Goal: Information Seeking & Learning: Learn about a topic

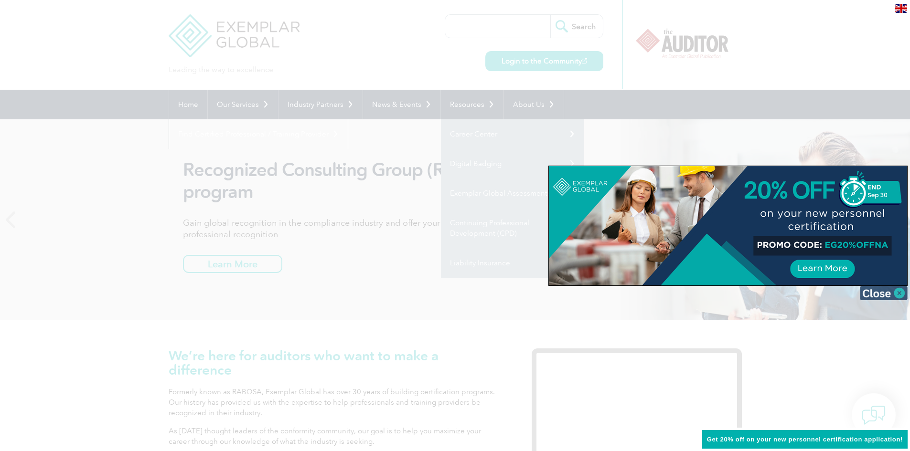
click at [897, 292] on img at bounding box center [884, 293] width 48 height 14
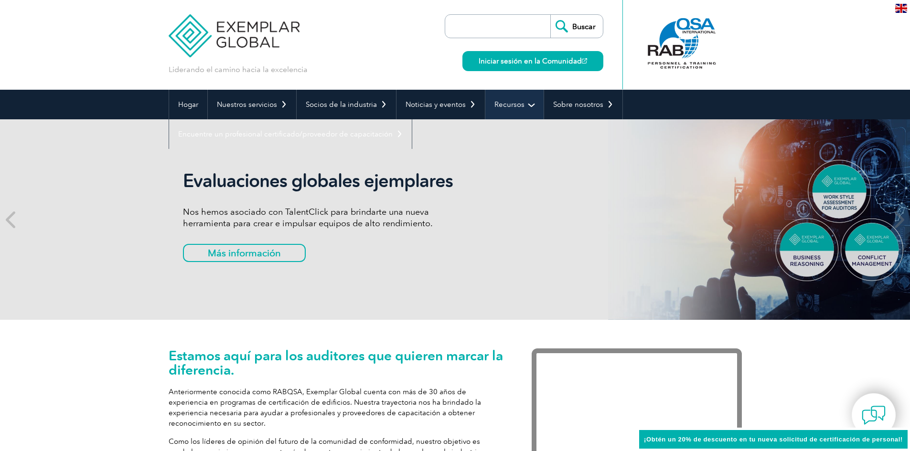
click at [528, 104] on link "Recursos" at bounding box center [514, 105] width 58 height 30
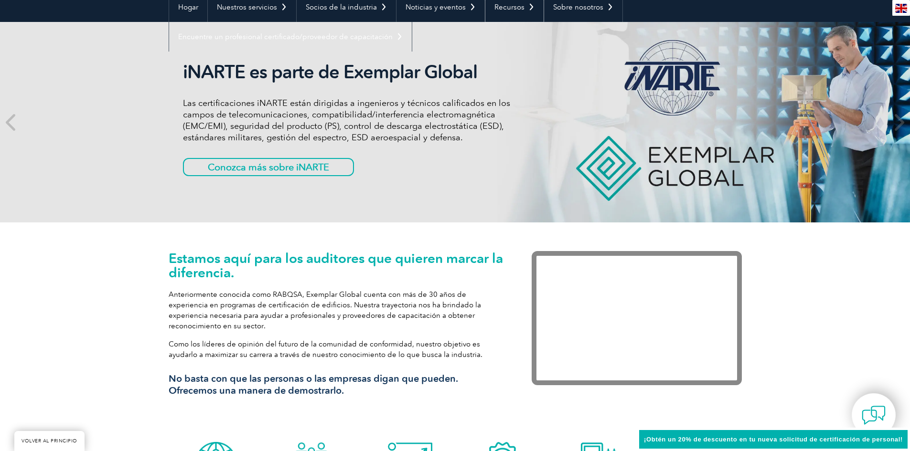
scroll to position [191, 0]
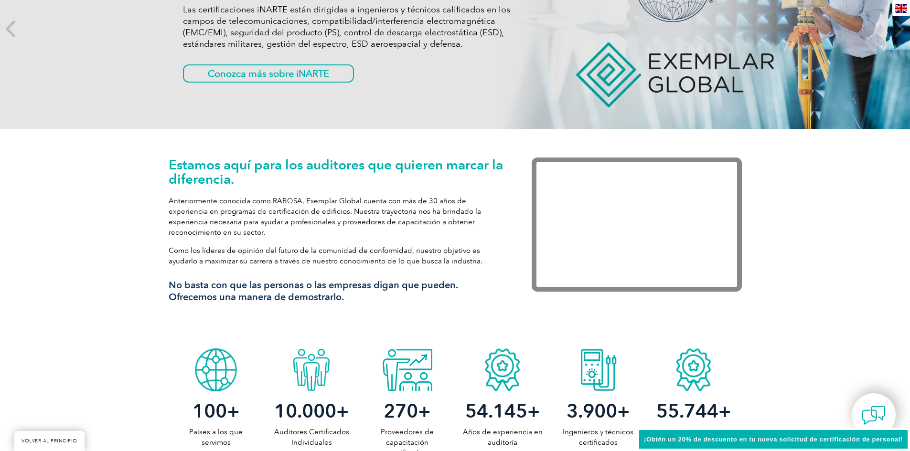
click at [836, 174] on div "Estamos aquí para los auditores que quieren marcar la diferencia. Anteriormente…" at bounding box center [455, 236] width 910 height 215
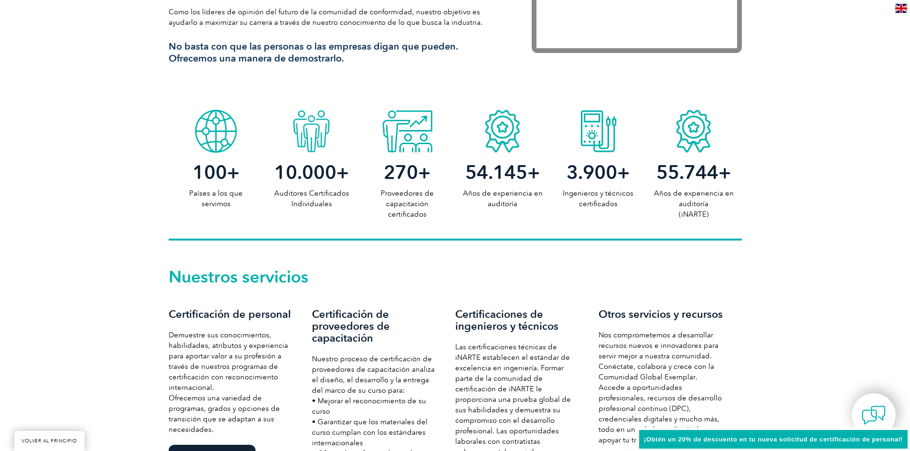
click at [105, 199] on div "100 + Países a los que servimos 10.000 + Auditores Certificados Individuales 27…" at bounding box center [455, 173] width 910 height 136
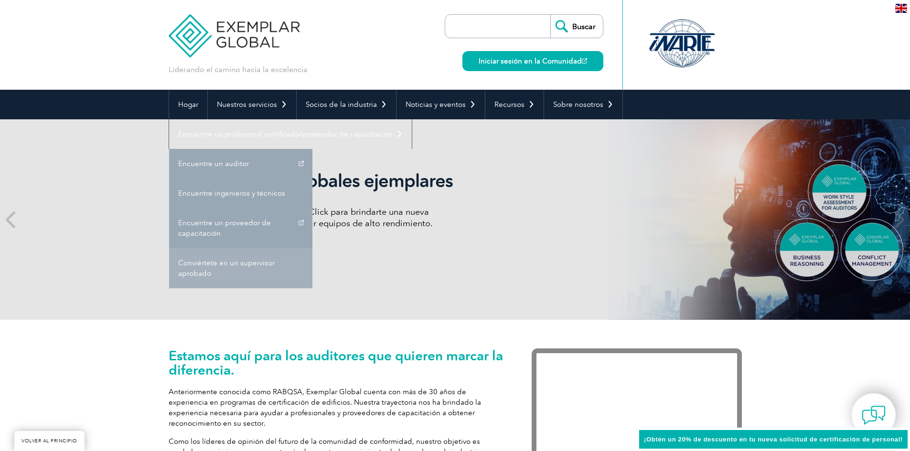
scroll to position [334, 0]
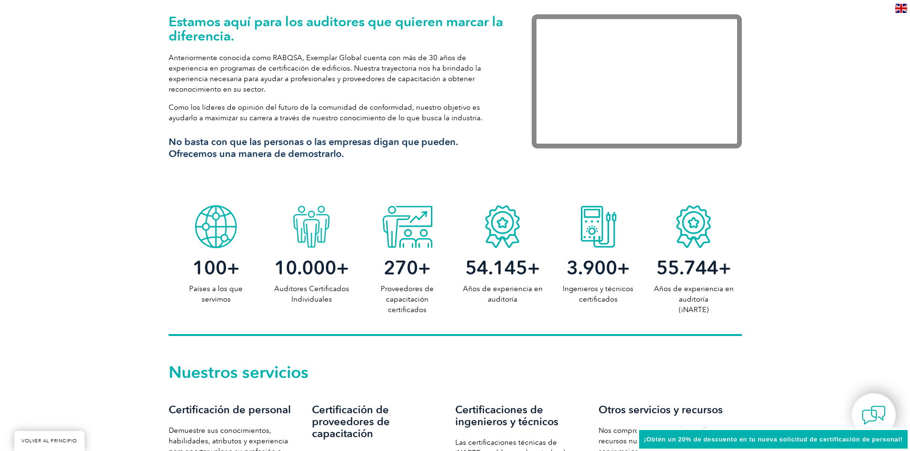
click at [352, 149] on h3 "No basta con que las personas o las empresas digan que pueden. Ofrecemos una ma…" at bounding box center [336, 148] width 334 height 24
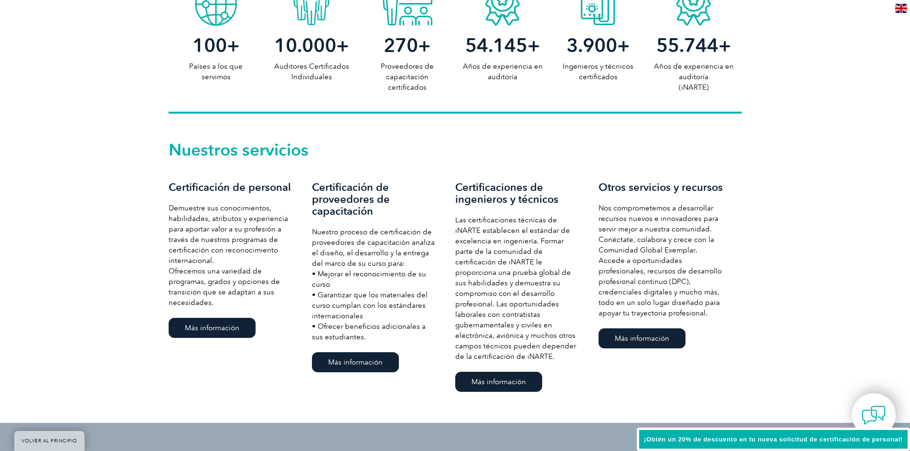
scroll to position [573, 0]
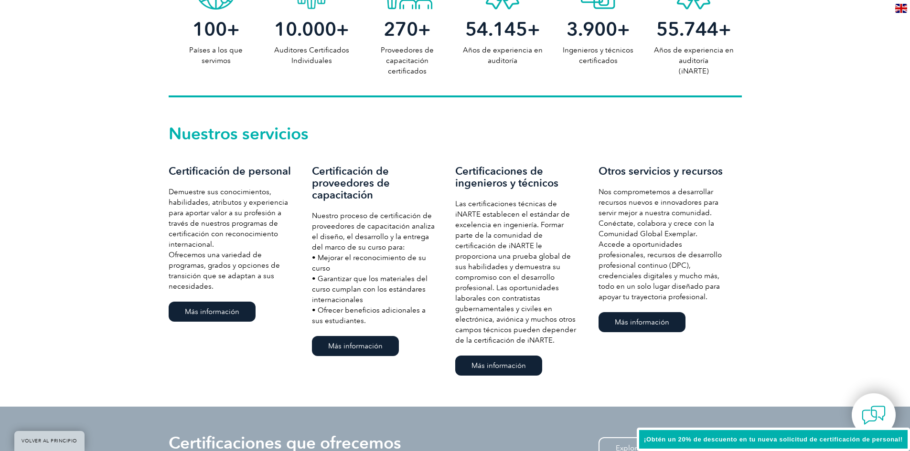
click at [732, 236] on div "Otros servicios y recursos Nos comprometemos a desarrollar recursos nuevos e in…" at bounding box center [669, 250] width 143 height 170
click at [538, 176] on font "Certificaciones de ingenieros y técnicos" at bounding box center [506, 177] width 103 height 25
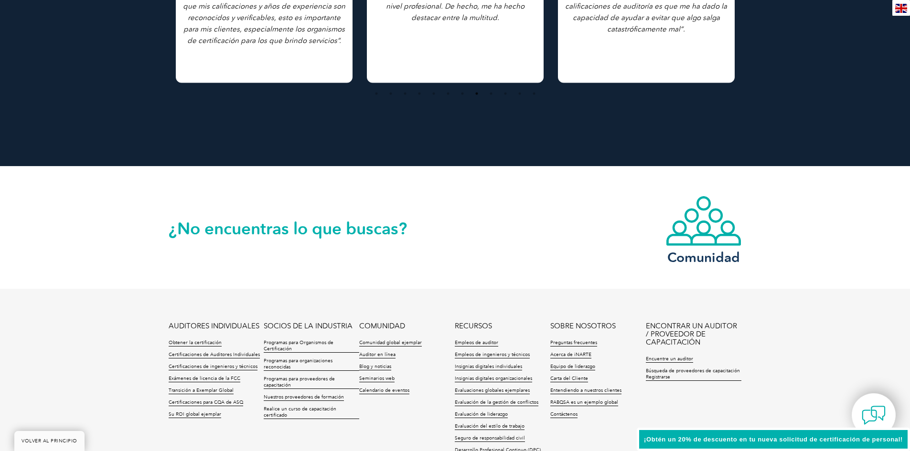
scroll to position [2191, 0]
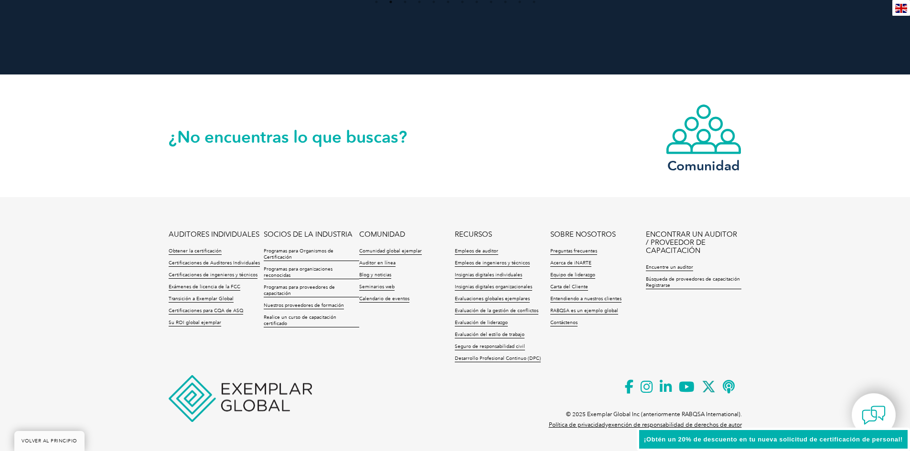
click at [495, 388] on div "AUDITORES INDIVIDUALES Obtener la certificación Certificaciones de Auditores In…" at bounding box center [455, 317] width 573 height 173
click at [267, 402] on img at bounding box center [240, 398] width 143 height 47
click at [402, 341] on ul "AUDITORES INDIVIDUALES Obtener la certificación Certificaciones de Auditores In…" at bounding box center [455, 299] width 573 height 137
click at [586, 346] on ul "AUDITORES INDIVIDUALES Obtener la certificación Certificaciones de Auditores In…" at bounding box center [455, 299] width 573 height 137
click at [700, 342] on ul "AUDITORES INDIVIDUALES Obtener la certificación Certificaciones de Auditores In…" at bounding box center [455, 299] width 573 height 137
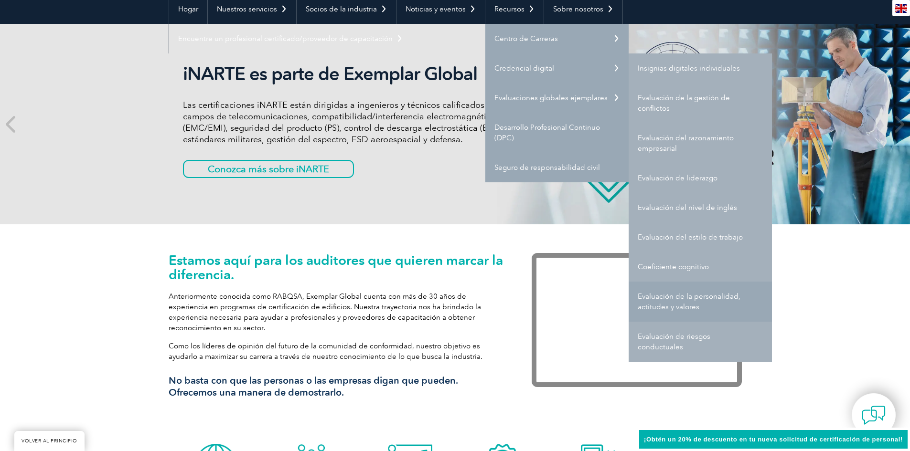
scroll to position [48, 0]
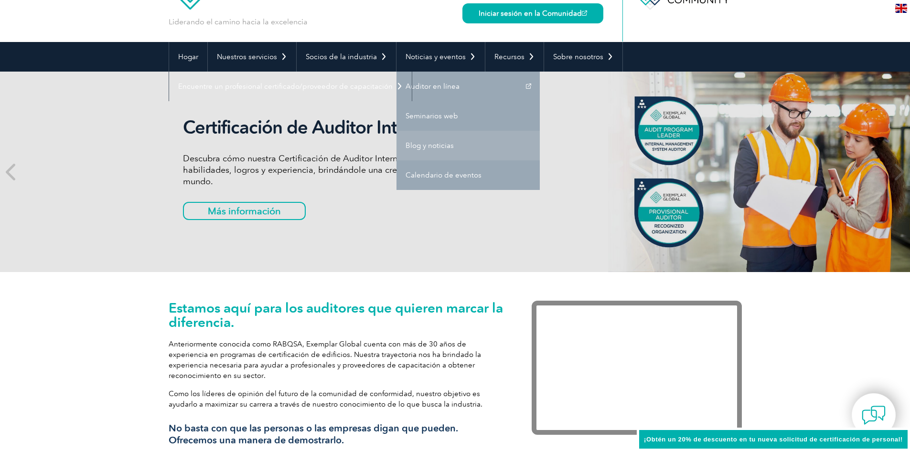
click at [446, 144] on font "Blog y noticias" at bounding box center [429, 145] width 48 height 9
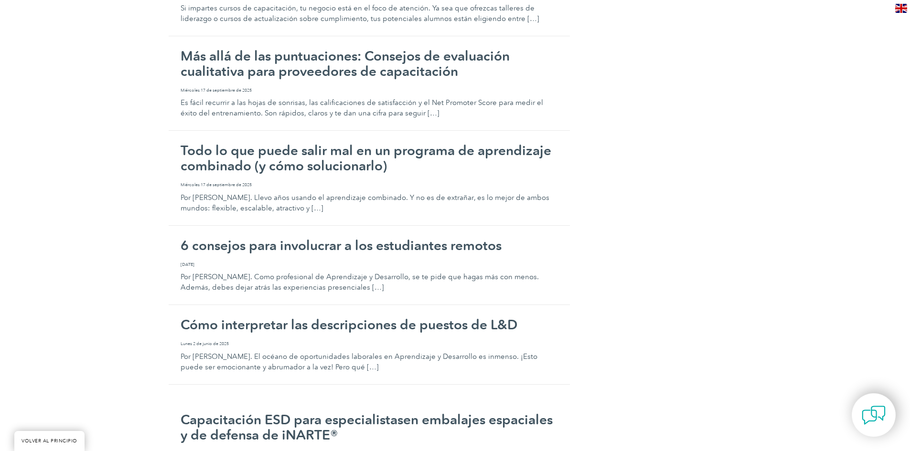
scroll to position [2637, 0]
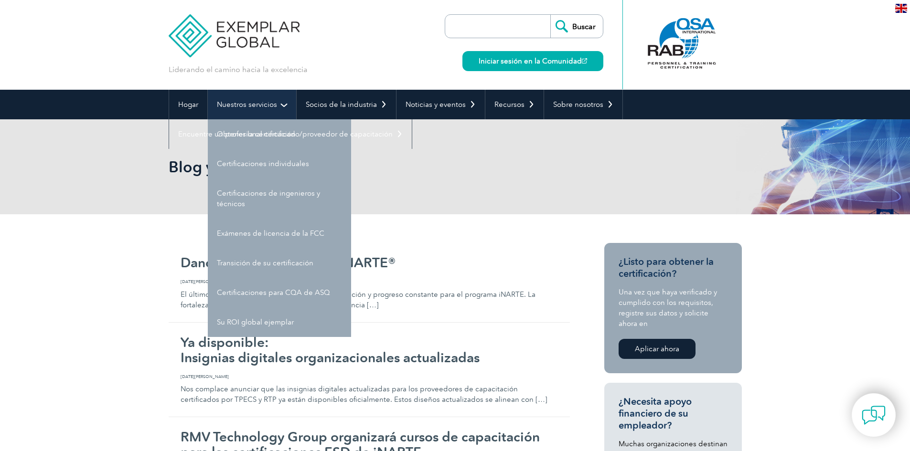
click at [268, 109] on link "Nuestros servicios" at bounding box center [252, 105] width 88 height 30
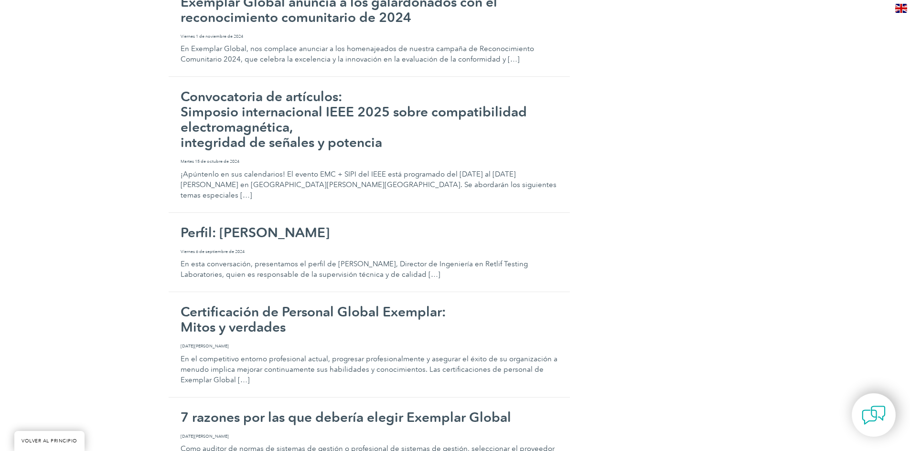
scroll to position [1958, 0]
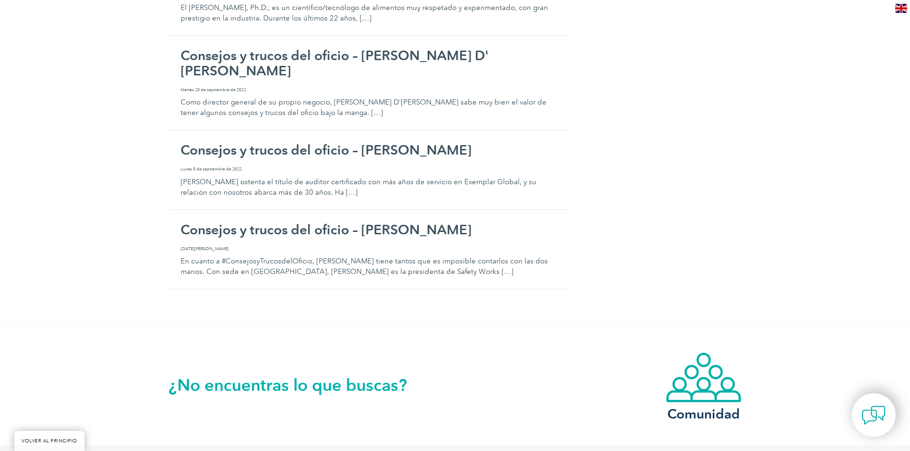
scroll to position [9604, 0]
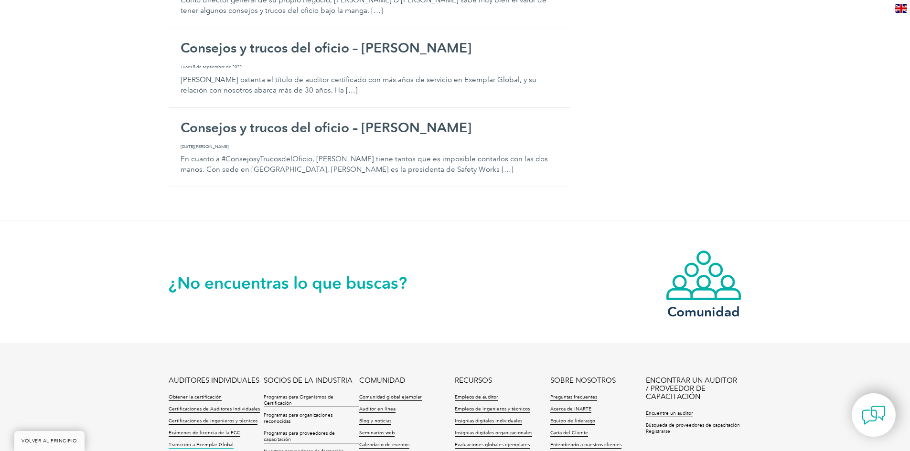
click at [195, 442] on font "Transición a Exemplar Global" at bounding box center [201, 445] width 65 height 6
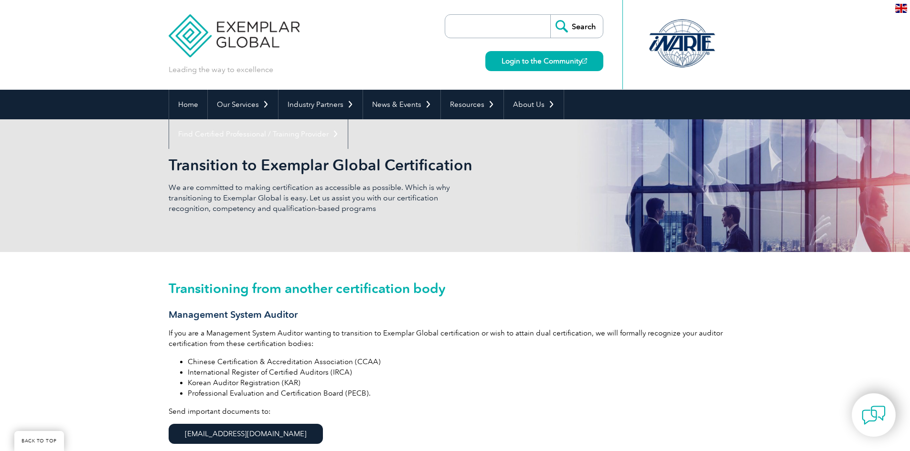
scroll to position [162, 0]
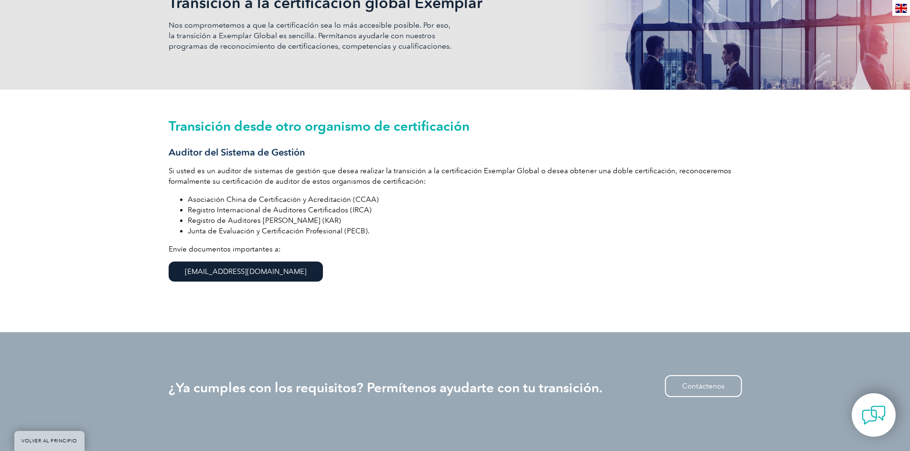
click at [423, 293] on div "Transición desde otro organismo de certificación Auditor del Sistema de Gestión…" at bounding box center [455, 211] width 573 height 243
click at [355, 213] on font "Registro Internacional de Auditores Certificados (IRCA)" at bounding box center [280, 210] width 184 height 9
click at [327, 222] on li "Registro de Auditores de Corea (KAR)" at bounding box center [465, 220] width 554 height 11
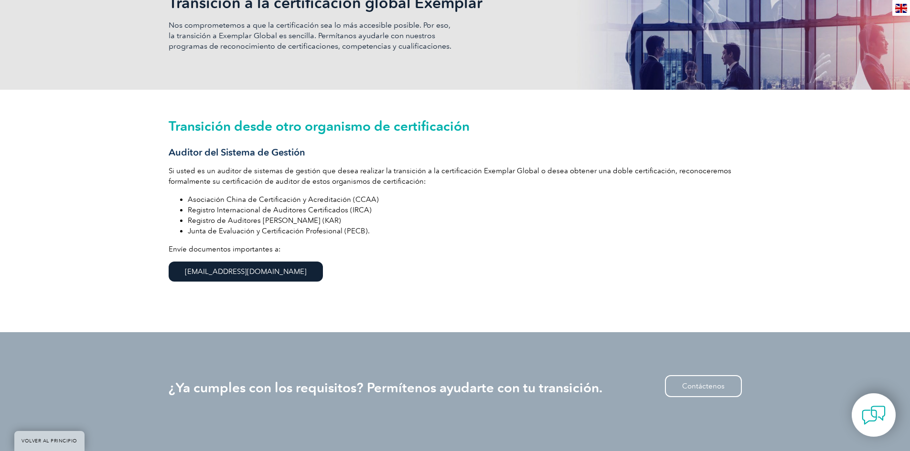
click at [370, 229] on li "Junta de Evaluación y Certificación Profesional (PECB)." at bounding box center [465, 231] width 554 height 11
drag, startPoint x: 366, startPoint y: 233, endPoint x: 305, endPoint y: 233, distance: 61.6
click at [305, 233] on li "Junta de Evaluación y Certificación Profesional (PECB)." at bounding box center [465, 231] width 554 height 11
drag, startPoint x: 311, startPoint y: 236, endPoint x: 356, endPoint y: 241, distance: 45.6
click at [311, 236] on li "Junta de Evaluación y Certificación Profesional (PECB)." at bounding box center [465, 231] width 554 height 11
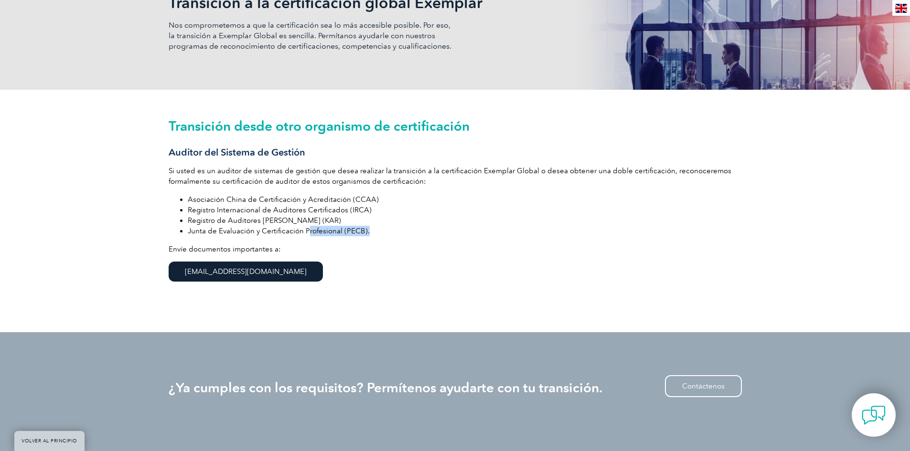
click at [371, 236] on li "Junta de Evaluación y Certificación Profesional (PECB)." at bounding box center [465, 231] width 554 height 11
click at [363, 229] on font "Junta de Evaluación y Certificación Profesional (PECB)." at bounding box center [279, 231] width 182 height 9
click at [342, 221] on li "Registro de Auditores de Corea (KAR)" at bounding box center [465, 220] width 554 height 11
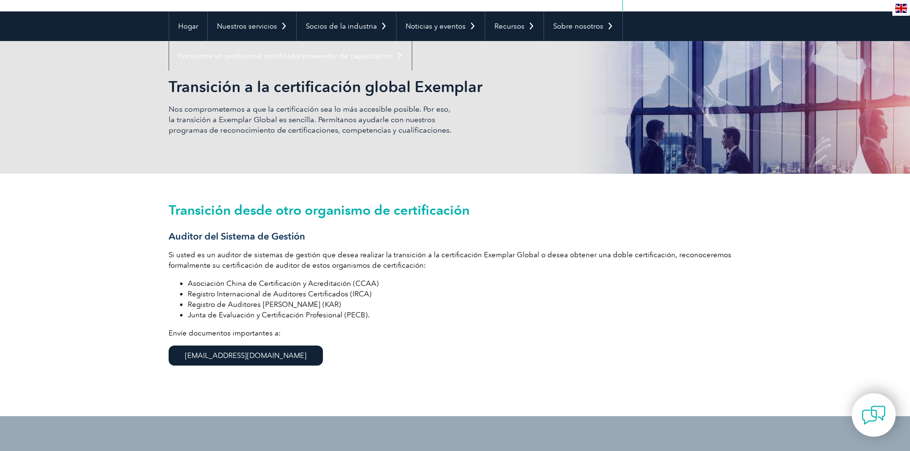
scroll to position [96, 0]
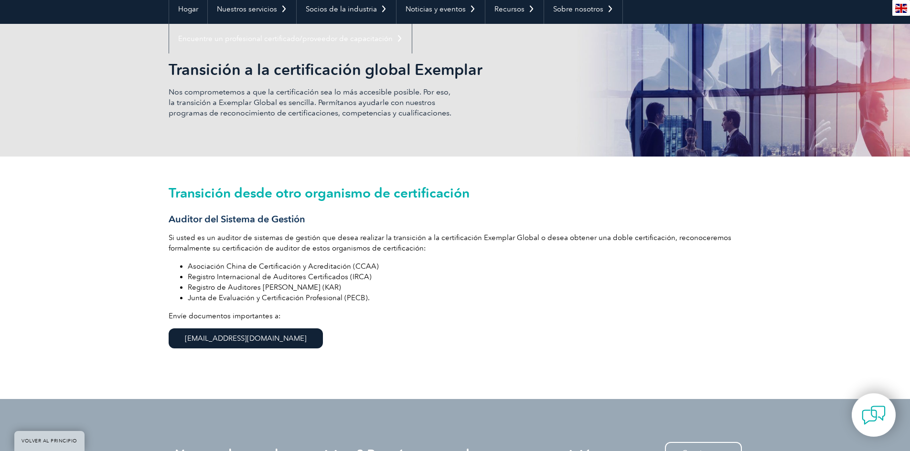
click at [385, 228] on div "Transición desde otro organismo de certificación Auditor del Sistema de Gestión…" at bounding box center [455, 278] width 573 height 243
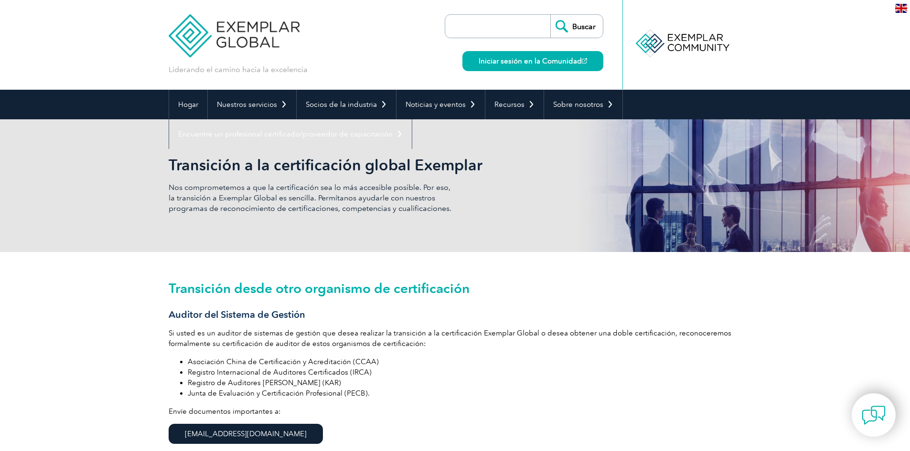
click at [117, 318] on div "Transición desde otro organismo de certificación Auditor del Sistema de Gestión…" at bounding box center [455, 373] width 910 height 243
click at [500, 294] on h2 "Transición desde otro organismo de certificación" at bounding box center [455, 288] width 573 height 15
click at [383, 359] on li "Asociación China de Certificación y Acreditación (CCAA)" at bounding box center [465, 362] width 554 height 11
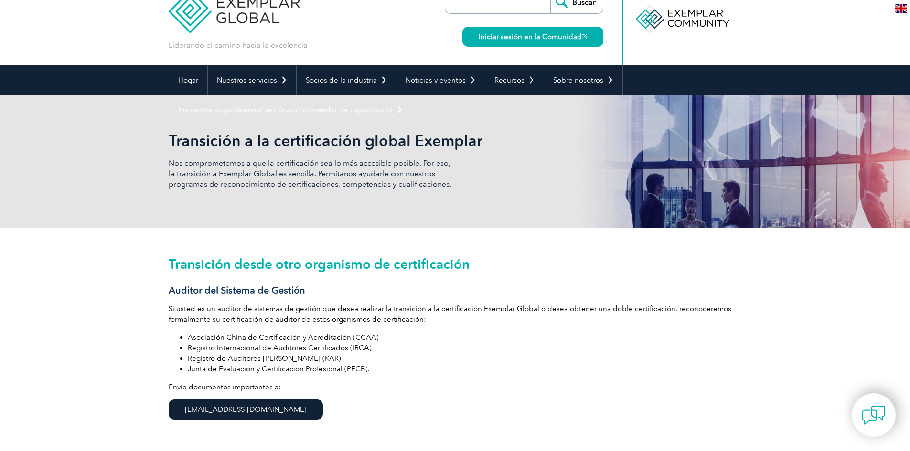
scroll to position [48, 0]
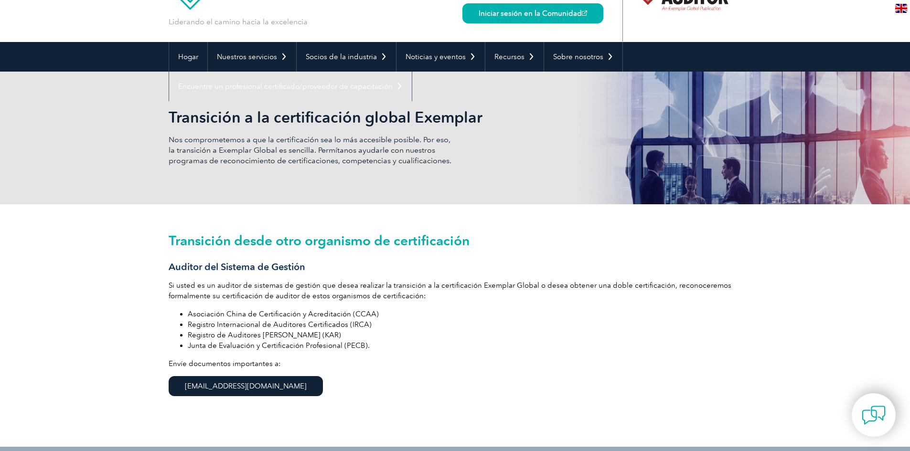
click at [375, 351] on li "Junta de Evaluación y Certificación Profesional (PECB)." at bounding box center [465, 346] width 554 height 11
click at [380, 314] on li "Asociación China de Certificación y Acreditación (CCAA)" at bounding box center [465, 314] width 554 height 11
click at [298, 323] on font "Registro Internacional de Auditores Certificados (IRCA)" at bounding box center [280, 324] width 184 height 9
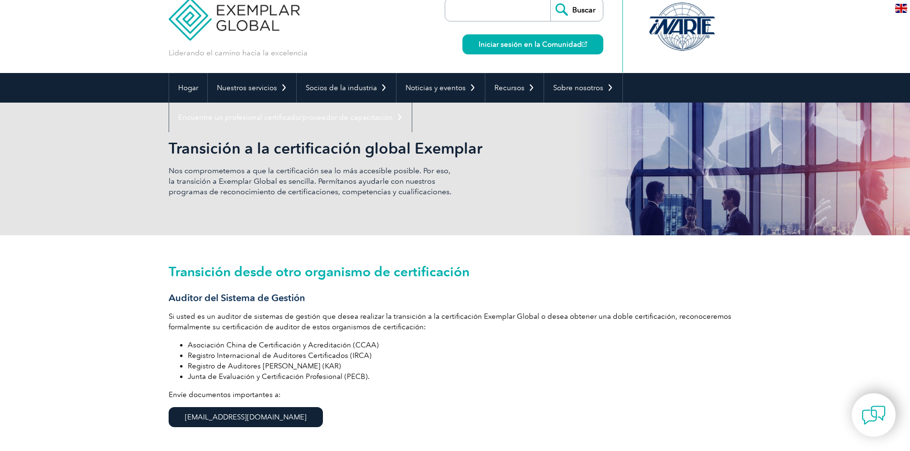
scroll to position [0, 0]
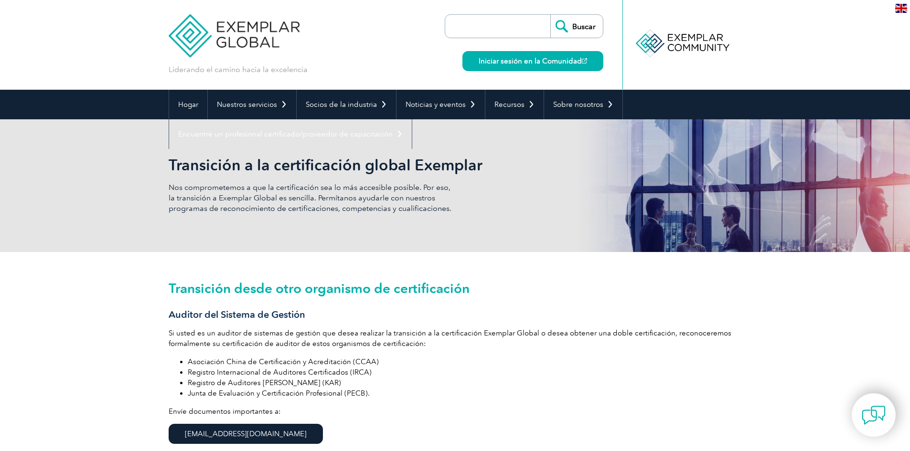
click at [407, 299] on div "Transición desde otro organismo de certificación Auditor del Sistema de Gestión…" at bounding box center [455, 373] width 573 height 243
